Goal: Task Accomplishment & Management: Use online tool/utility

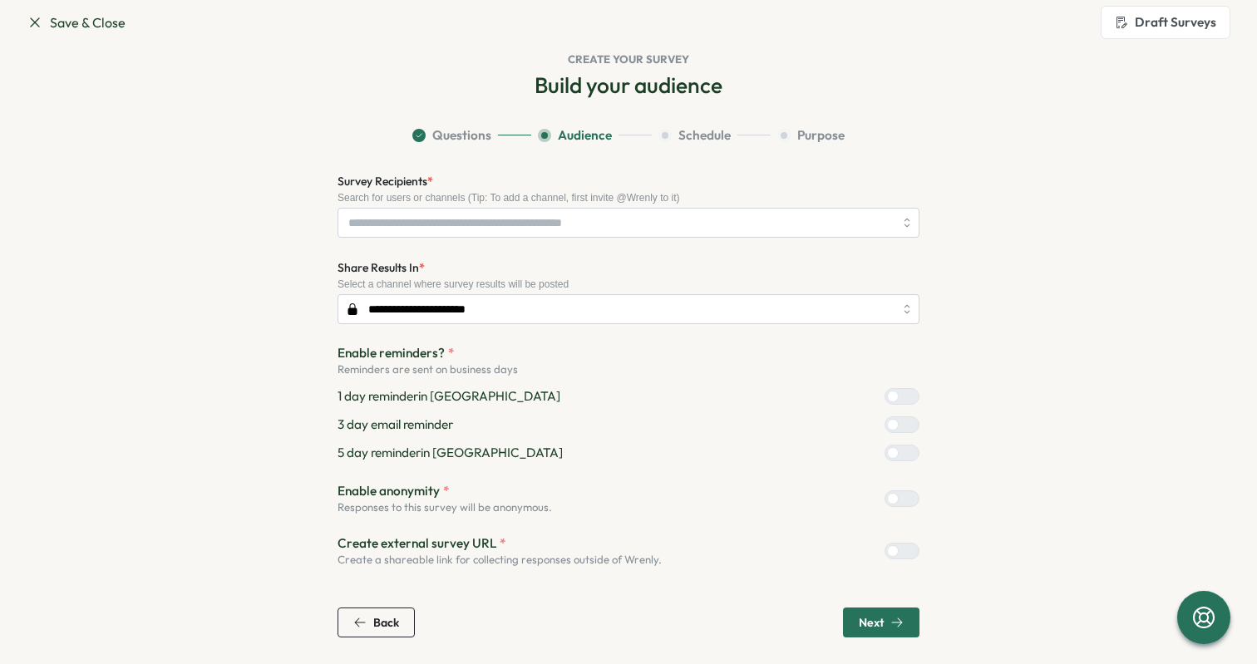
scroll to position [21, 0]
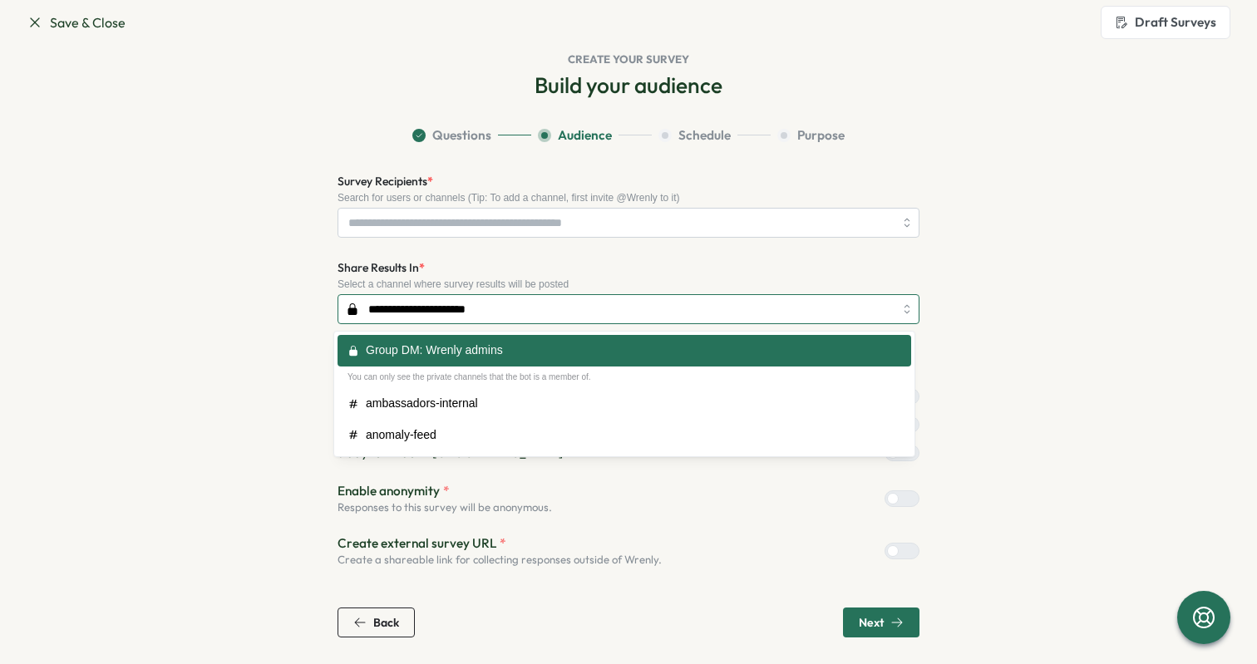
click at [464, 305] on input "**********" at bounding box center [629, 309] width 582 height 30
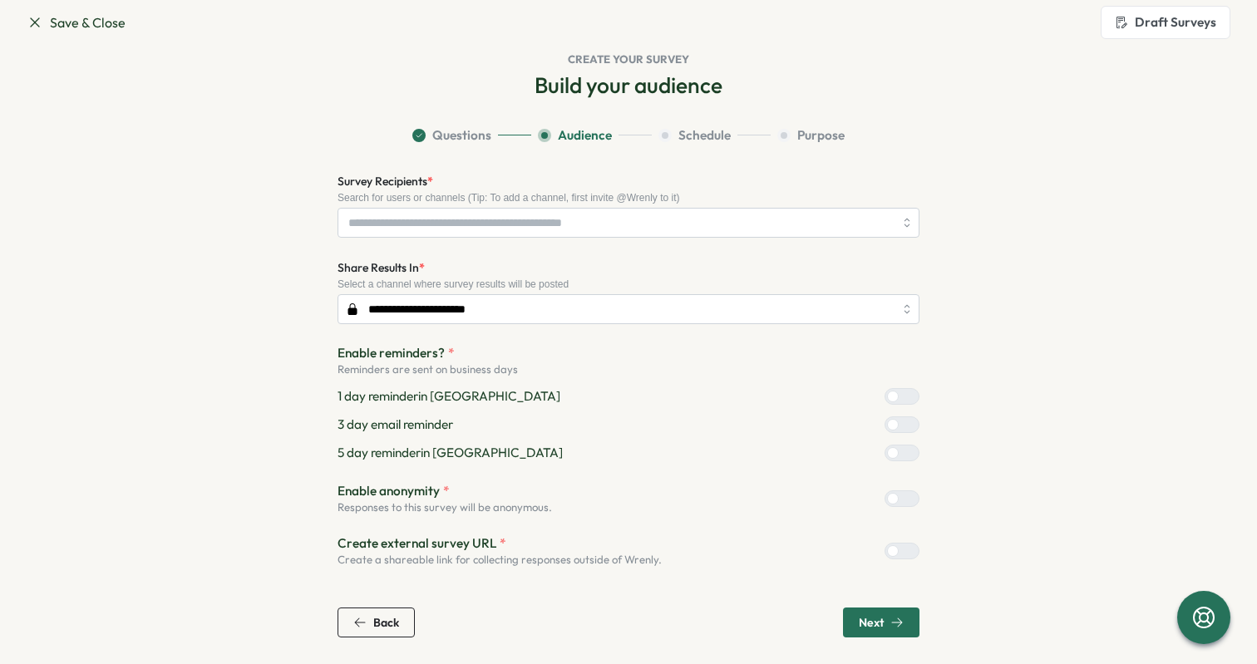
click at [687, 264] on div "**********" at bounding box center [629, 291] width 582 height 67
click at [86, 23] on span "Save & Close" at bounding box center [76, 22] width 99 height 21
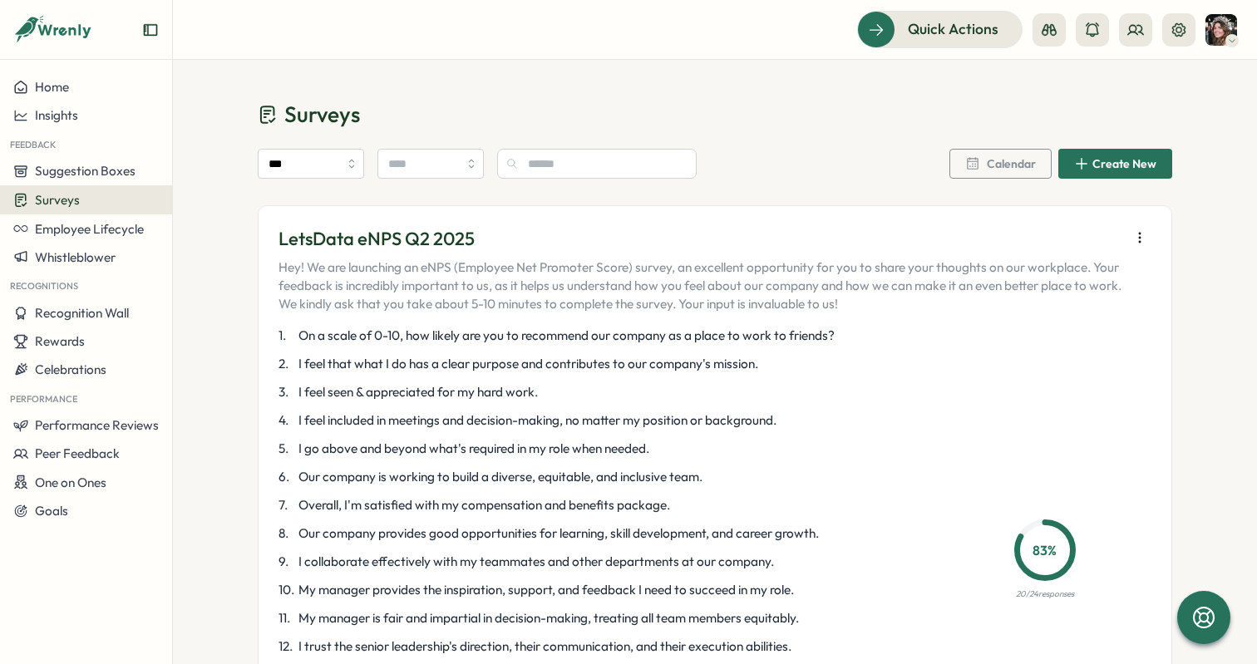
click at [81, 200] on div "Surveys" at bounding box center [86, 200] width 146 height 16
click at [103, 81] on div "Home" at bounding box center [86, 87] width 146 height 15
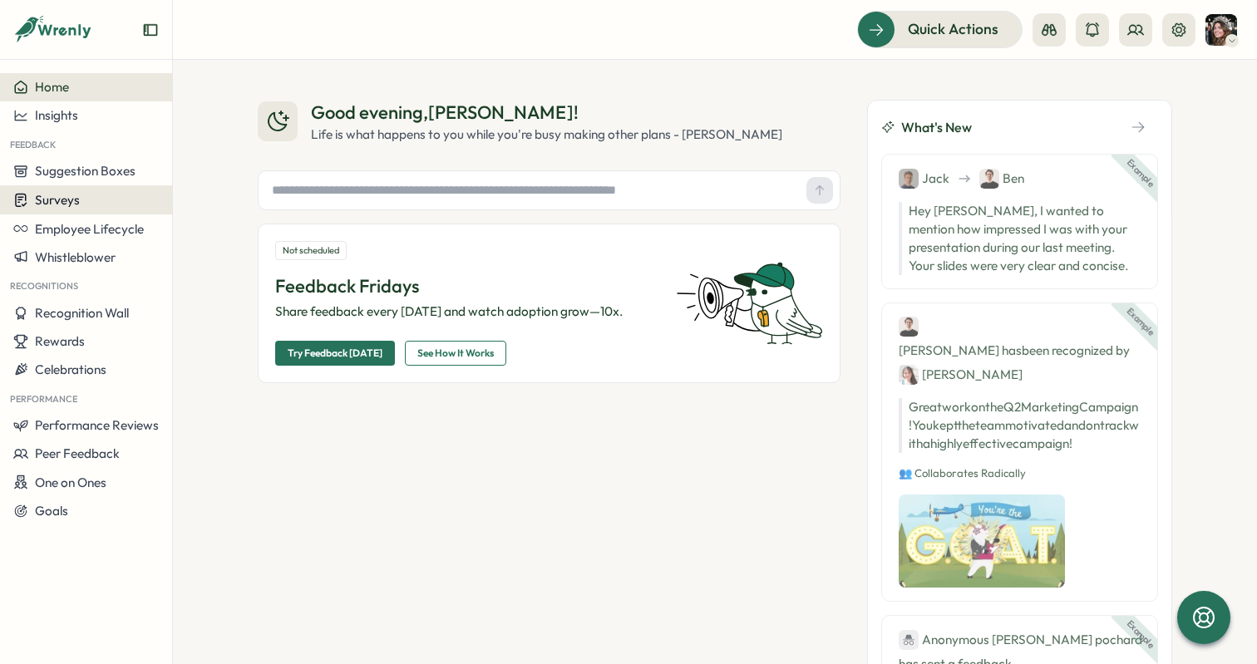
click at [59, 206] on span "Surveys" at bounding box center [57, 200] width 45 height 16
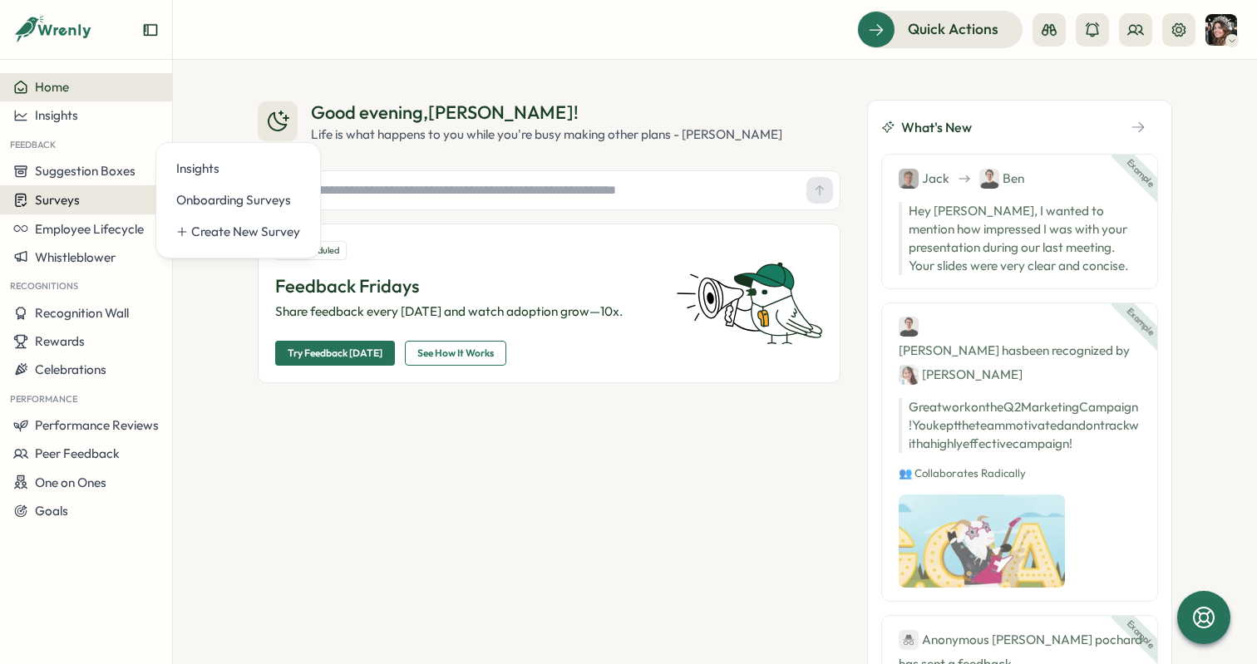
click at [81, 193] on div "Surveys" at bounding box center [86, 200] width 146 height 16
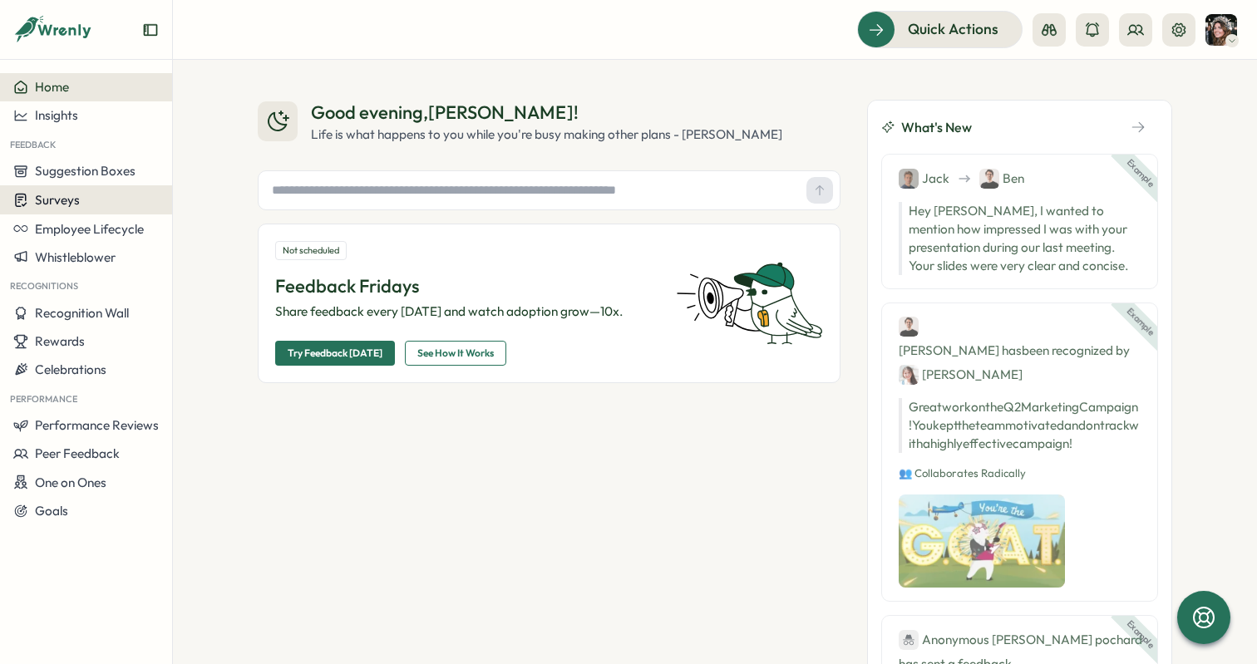
click at [45, 194] on span "Surveys" at bounding box center [57, 200] width 45 height 16
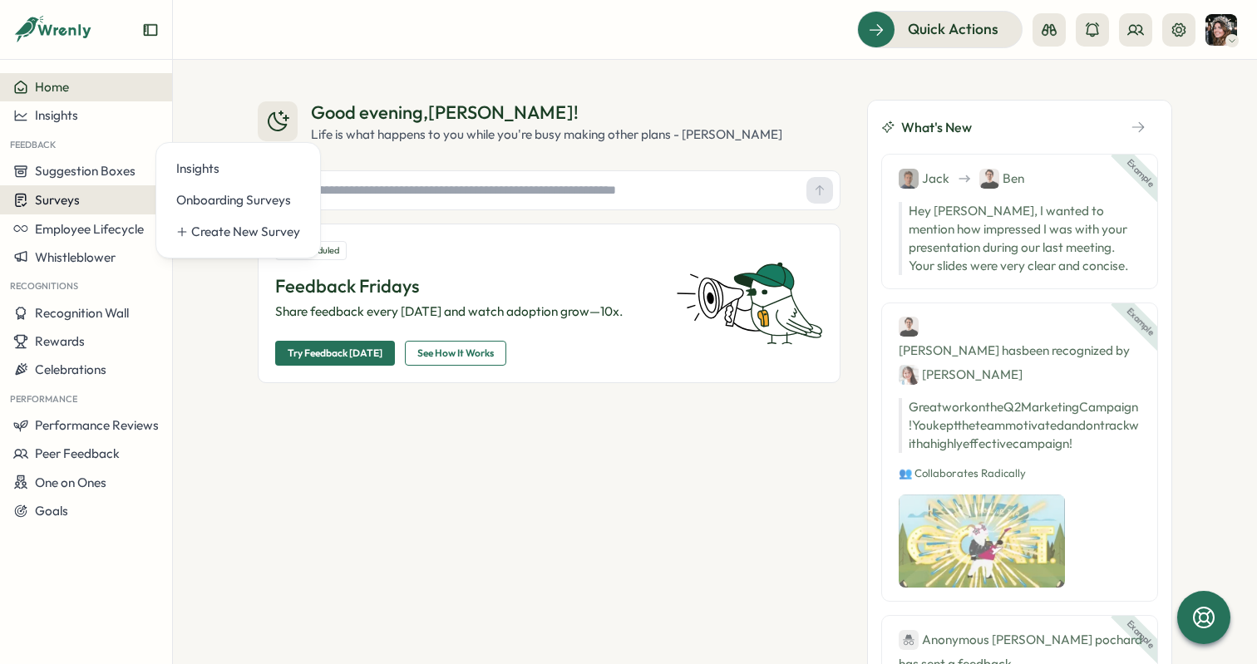
click at [44, 201] on span "Surveys" at bounding box center [57, 200] width 45 height 16
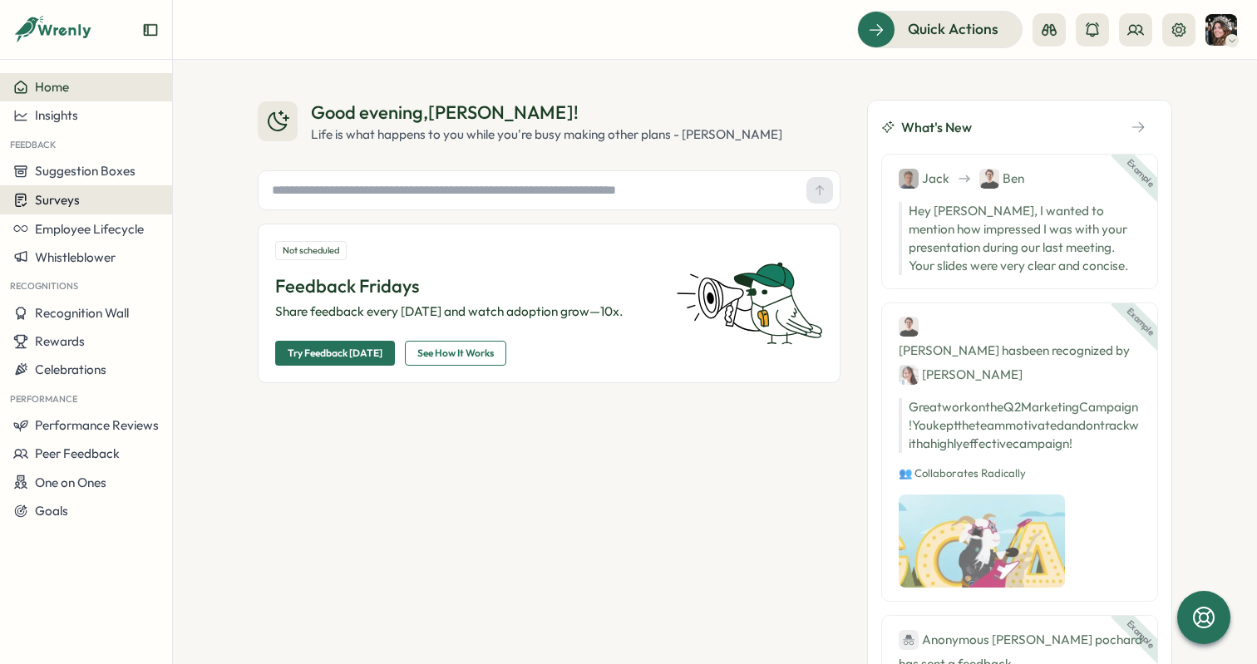
click at [44, 201] on span "Surveys" at bounding box center [57, 200] width 45 height 16
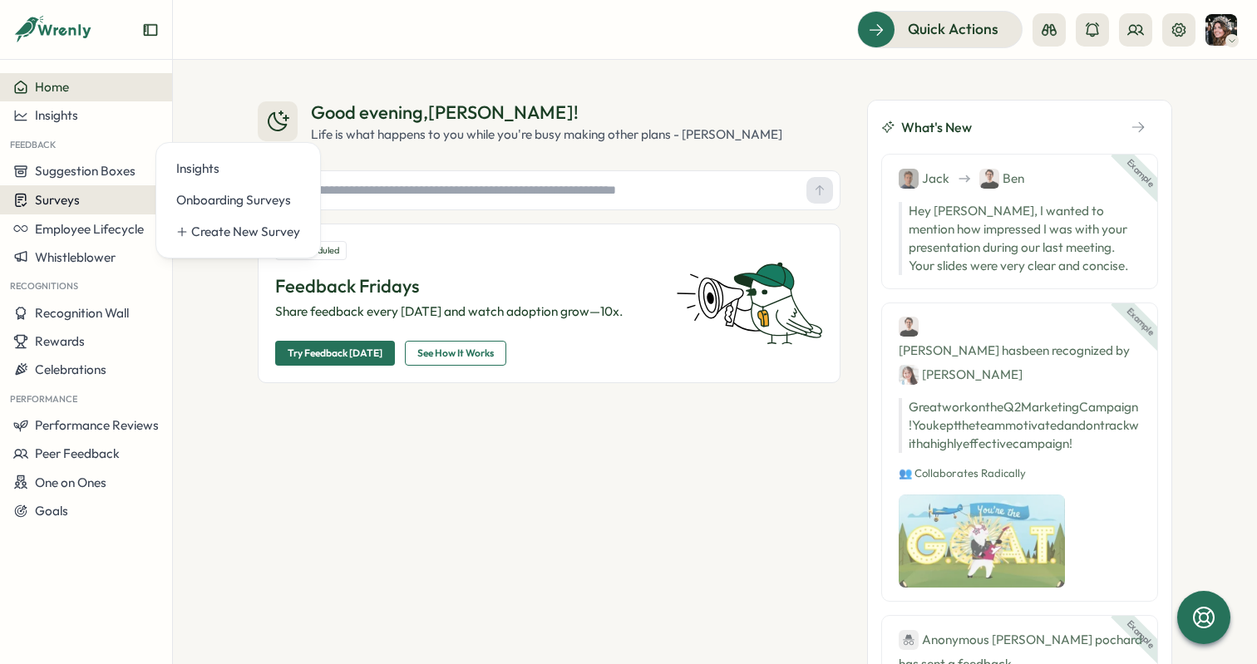
click at [44, 201] on span "Surveys" at bounding box center [57, 200] width 45 height 16
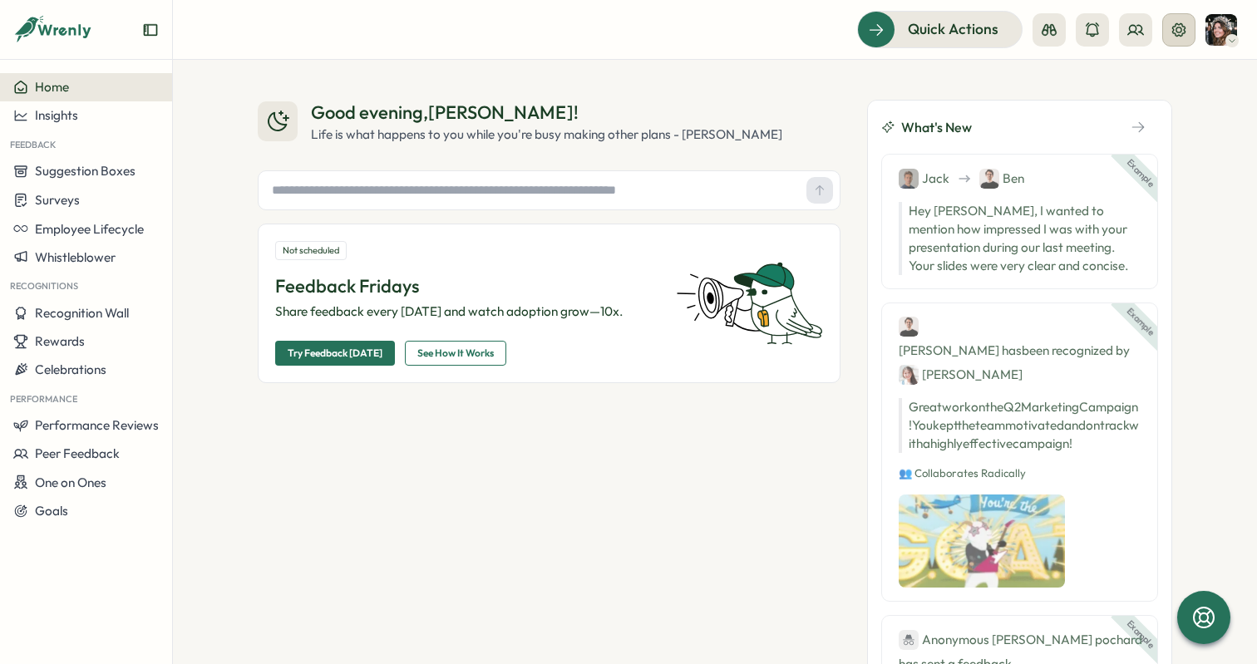
click at [1178, 28] on icon at bounding box center [1179, 30] width 17 height 17
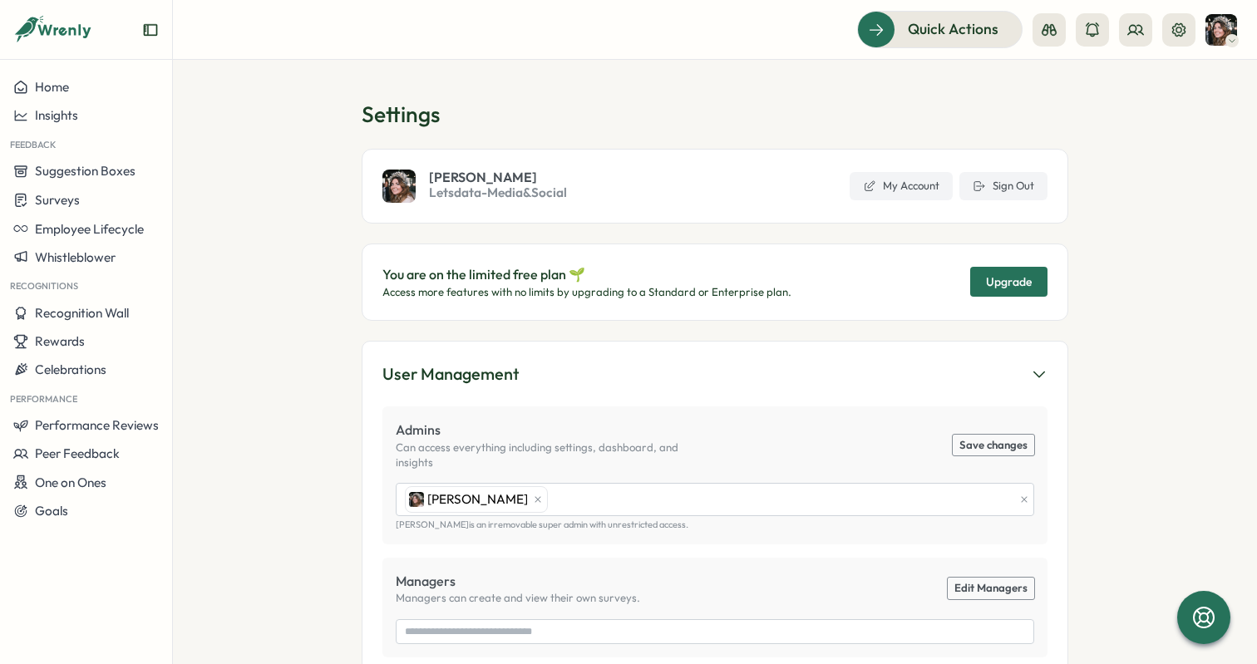
click at [1214, 27] on img at bounding box center [1222, 30] width 32 height 32
click at [1172, 125] on div "My Activity" at bounding box center [1194, 113] width 102 height 32
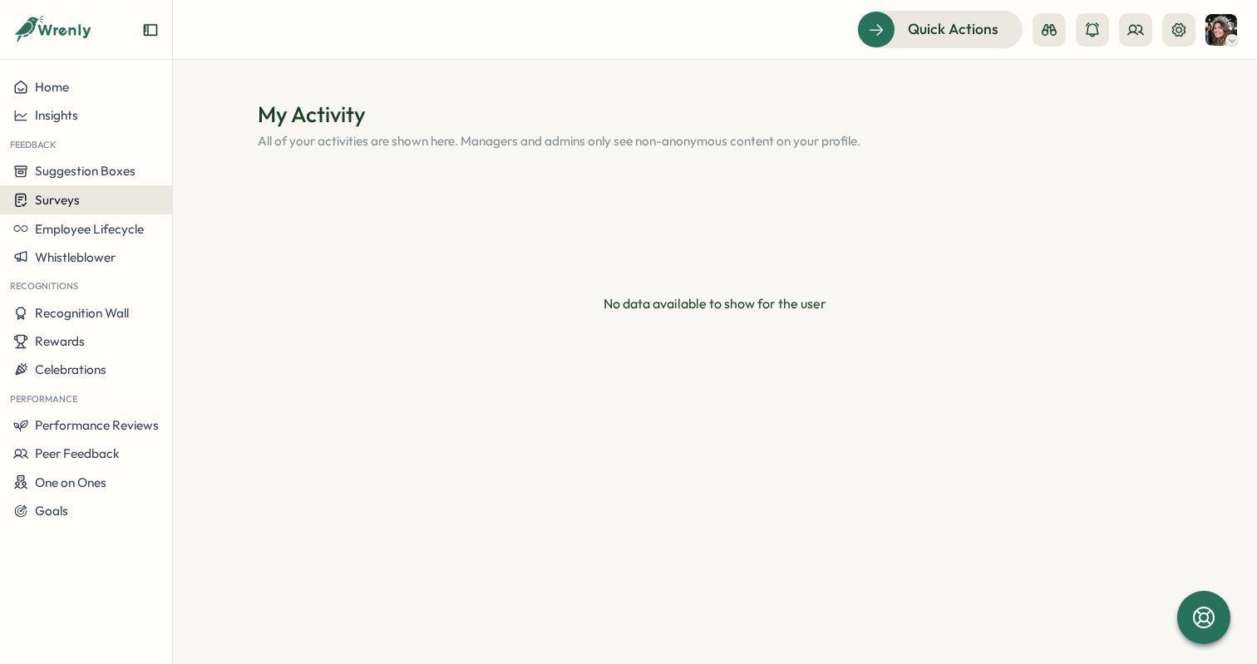
click at [58, 195] on span "Surveys" at bounding box center [57, 200] width 45 height 16
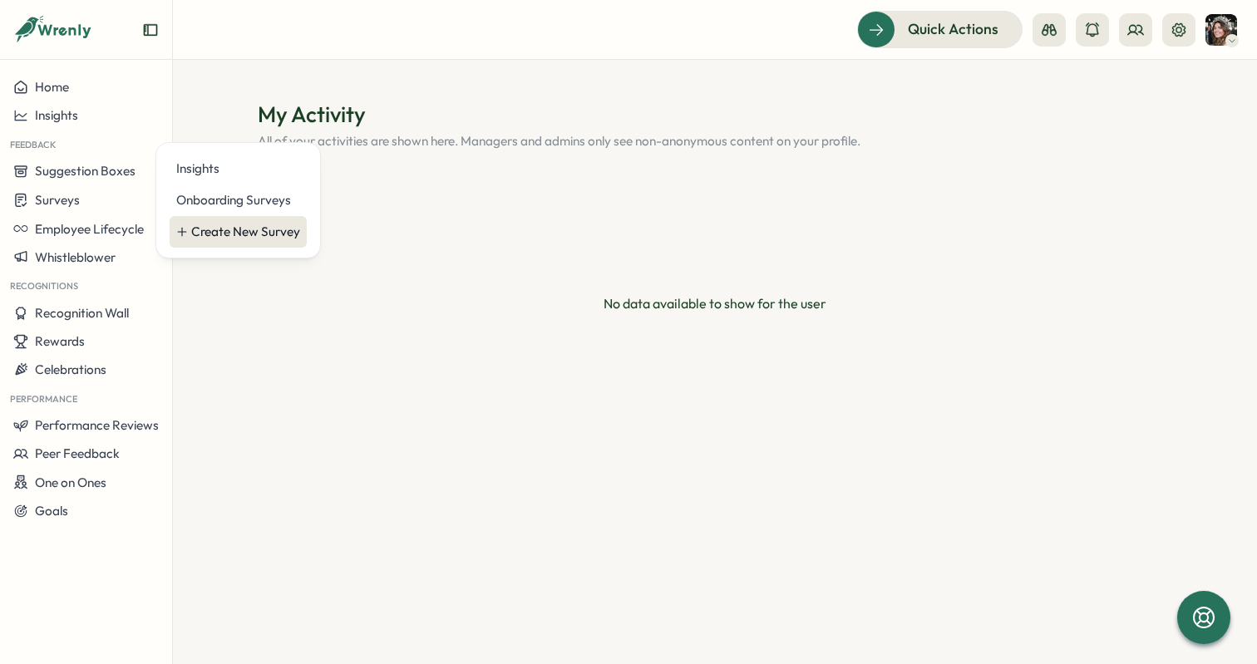
click at [244, 226] on div "Create New Survey" at bounding box center [245, 232] width 109 height 18
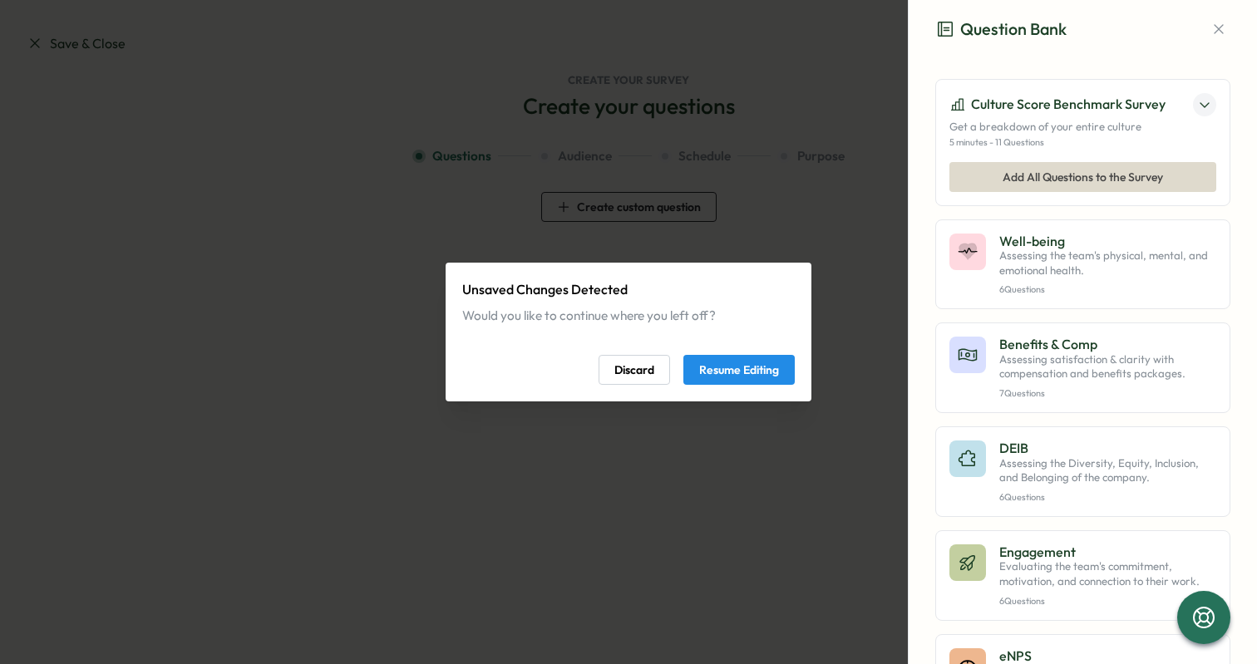
click at [753, 373] on span "Resume Editing" at bounding box center [739, 370] width 80 height 28
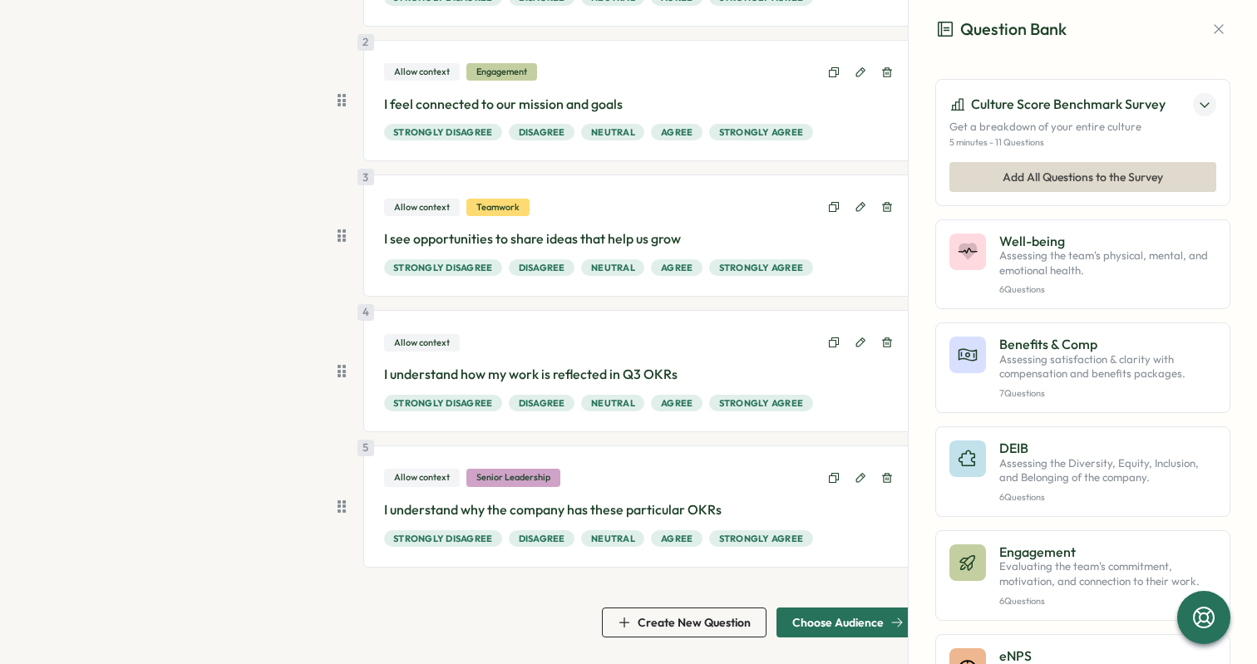
scroll to position [286, 0]
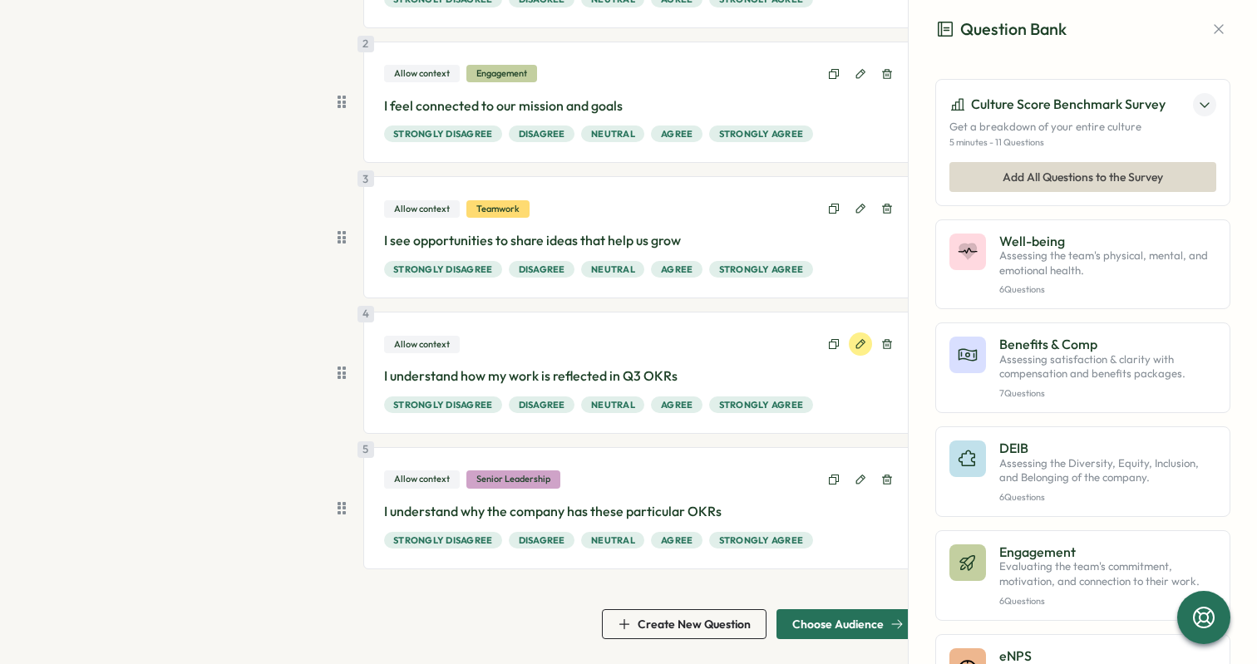
click at [858, 346] on icon at bounding box center [861, 344] width 12 height 12
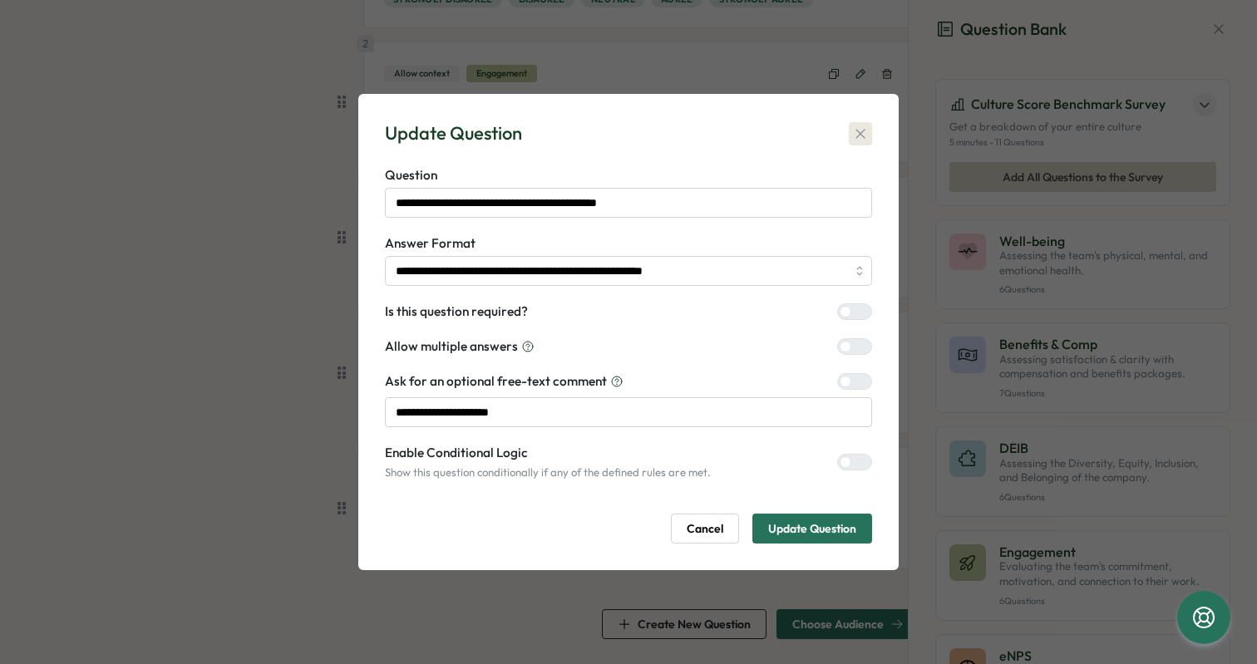
click at [865, 122] on button "button" at bounding box center [860, 133] width 23 height 23
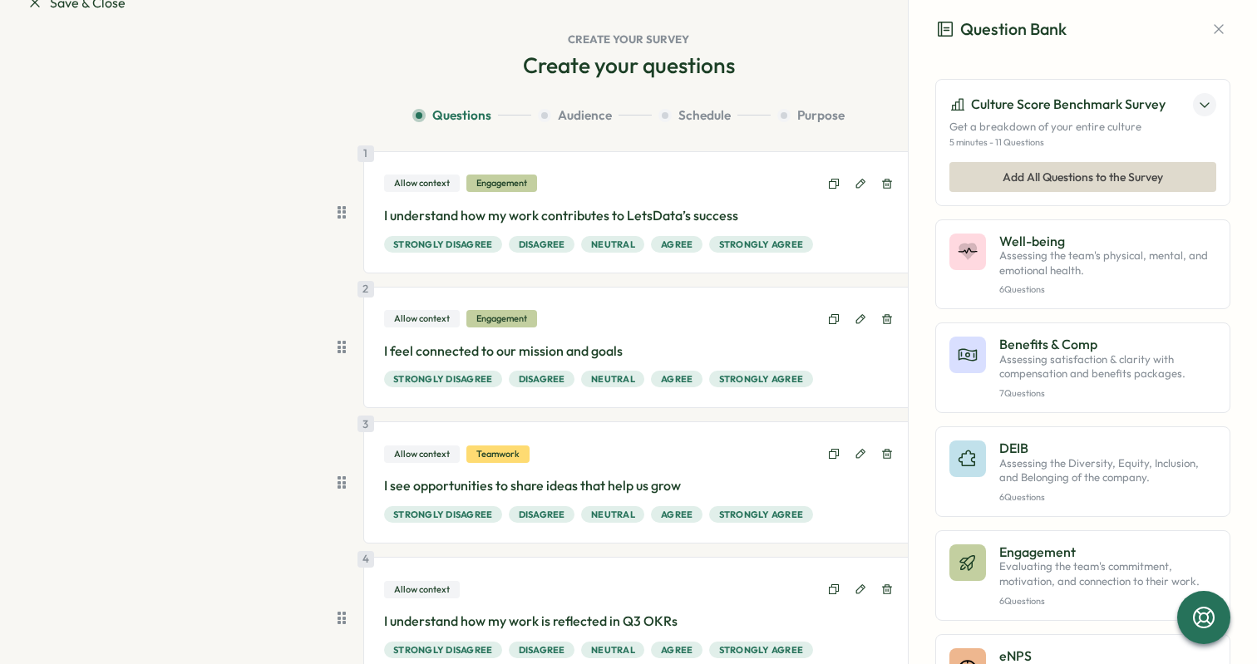
scroll to position [0, 0]
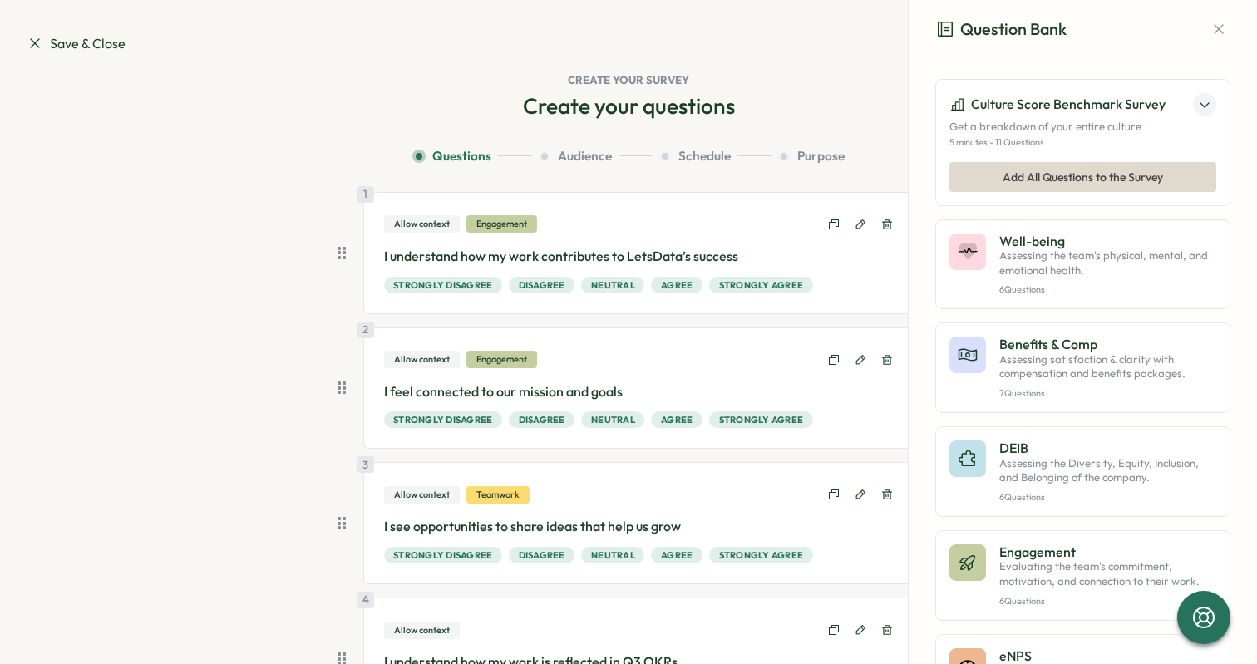
click at [121, 50] on span "Save & Close" at bounding box center [76, 43] width 99 height 21
